Goal: Navigation & Orientation: Understand site structure

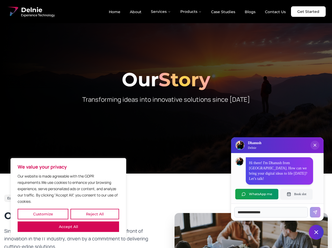
click at [43, 214] on button "Customize" at bounding box center [43, 214] width 51 height 11
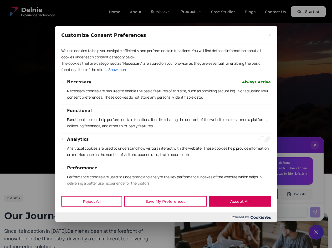
click at [95, 214] on div at bounding box center [166, 124] width 332 height 248
click at [68, 227] on div at bounding box center [166, 124] width 332 height 248
click at [166, 124] on p "Functional cookies help perform certain functionalities like sharing the conten…" at bounding box center [169, 122] width 204 height 13
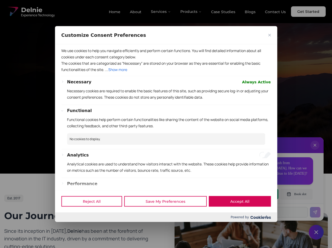
click at [161, 12] on div at bounding box center [166, 124] width 332 height 248
click at [191, 12] on div at bounding box center [166, 124] width 332 height 248
click at [315, 150] on div at bounding box center [166, 124] width 332 height 248
click at [257, 194] on div "Reject All Save My Preferences Accept All" at bounding box center [166, 201] width 222 height 22
click at [296, 194] on div at bounding box center [166, 124] width 332 height 248
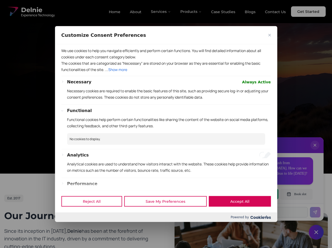
click at [316, 232] on div at bounding box center [166, 124] width 332 height 248
